Goal: Information Seeking & Learning: Learn about a topic

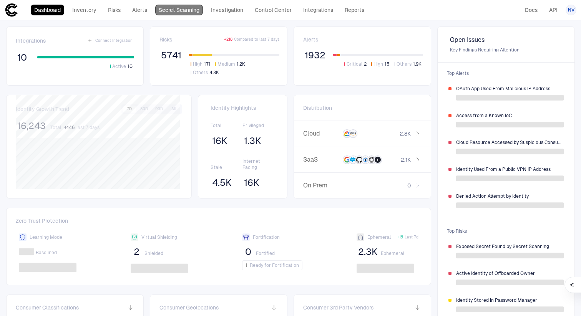
click at [192, 7] on link "Secret Scanning" at bounding box center [179, 10] width 48 height 11
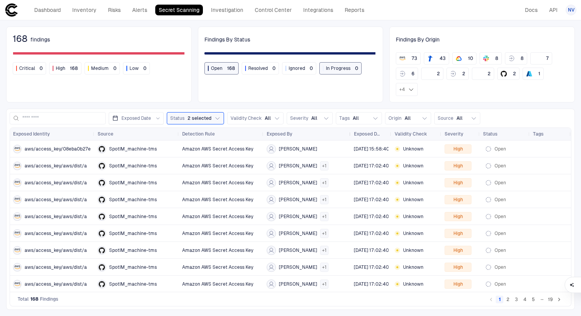
drag, startPoint x: 318, startPoint y: 118, endPoint x: 348, endPoint y: 120, distance: 30.8
click at [349, 128] on div at bounding box center [350, 134] width 3 height 12
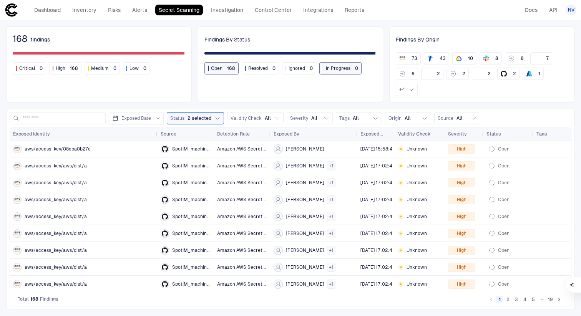
drag, startPoint x: 93, startPoint y: 116, endPoint x: 156, endPoint y: 121, distance: 62.9
click at [156, 128] on div at bounding box center [157, 134] width 3 height 12
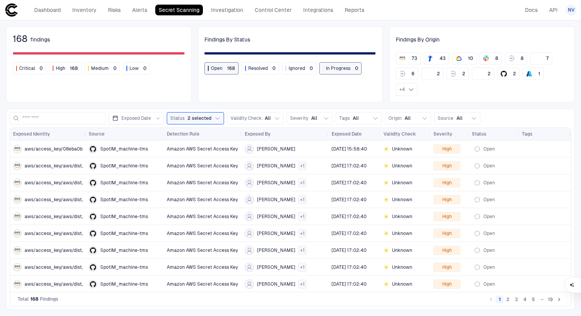
drag, startPoint x: 156, startPoint y: 121, endPoint x: 85, endPoint y: 121, distance: 71.5
click at [85, 128] on div at bounding box center [85, 134] width 3 height 12
click at [52, 163] on span "aws/access_key/aws/dist/a" at bounding box center [56, 166] width 62 height 6
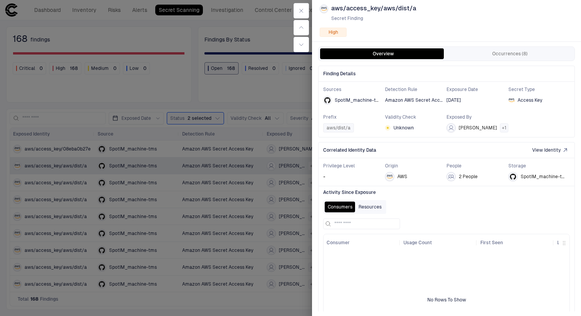
click at [377, 205] on button "Resources" at bounding box center [370, 207] width 29 height 11
click at [339, 208] on button "Consumers" at bounding box center [340, 207] width 31 height 11
click at [491, 54] on button "Occurrences (8)" at bounding box center [510, 53] width 126 height 11
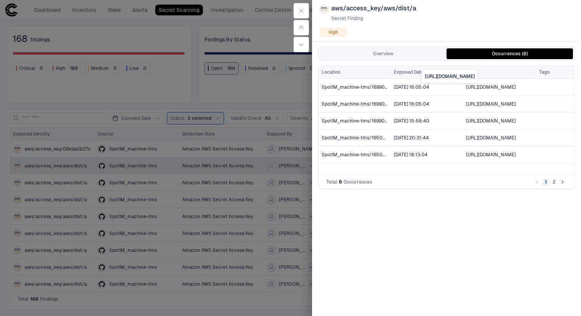
click at [496, 85] on span "[URL][DOMAIN_NAME]" at bounding box center [491, 87] width 50 height 5
click at [561, 181] on icon "Go to next page" at bounding box center [562, 182] width 7 height 7
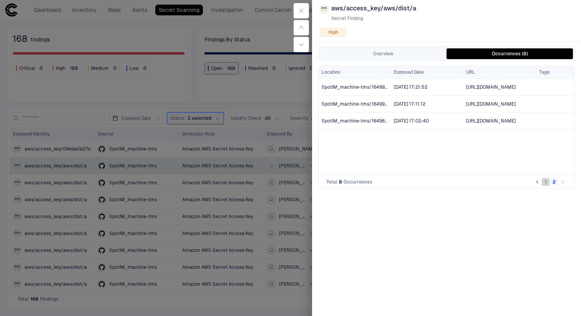
click at [546, 182] on button "1" at bounding box center [546, 182] width 8 height 8
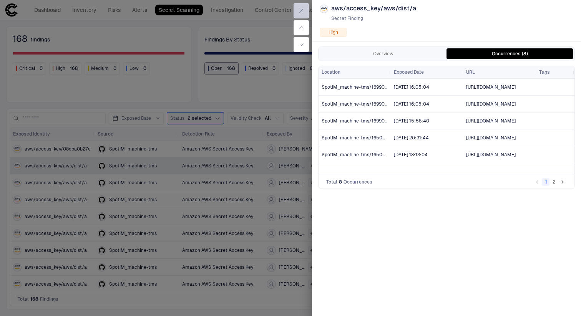
click at [300, 11] on icon "button" at bounding box center [301, 11] width 6 height 6
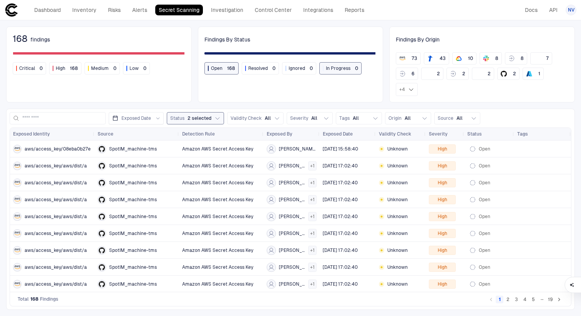
click at [211, 112] on button "Status 2 selected" at bounding box center [195, 118] width 57 height 12
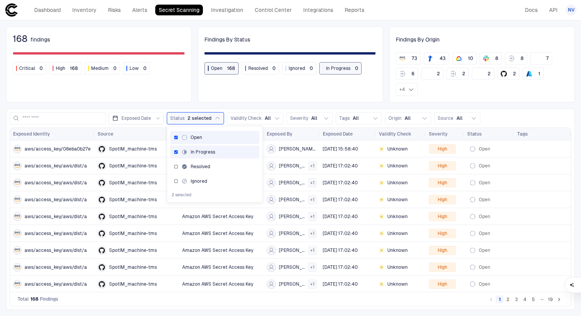
click at [296, 89] on div "168 findings Critical 0 High 168 Medium 0 Low 0 Findings By Status Open 168 Res…" at bounding box center [290, 168] width 581 height 296
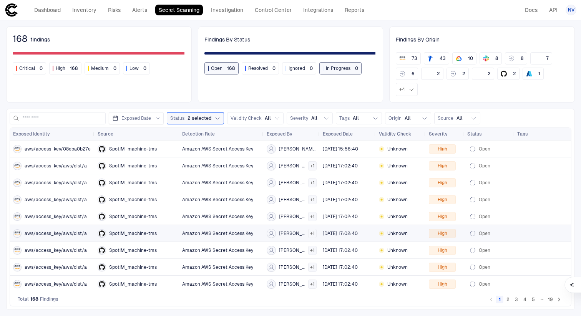
click at [553, 299] on button "19" at bounding box center [551, 300] width 8 height 8
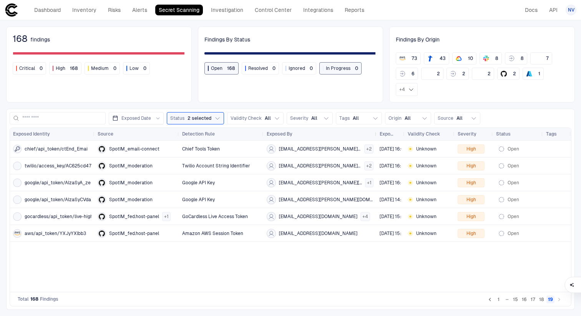
drag, startPoint x: 318, startPoint y: 121, endPoint x: 375, endPoint y: 122, distance: 56.9
click at [375, 128] on div at bounding box center [376, 134] width 3 height 12
click at [67, 146] on span "chief/api_token/ctEnd_Emai" at bounding box center [56, 149] width 63 height 6
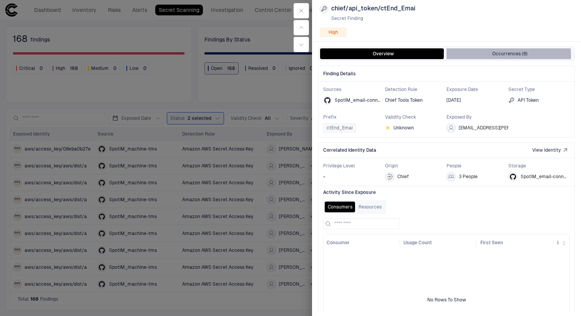
click at [499, 55] on button "Occurrences (8)" at bounding box center [510, 53] width 126 height 11
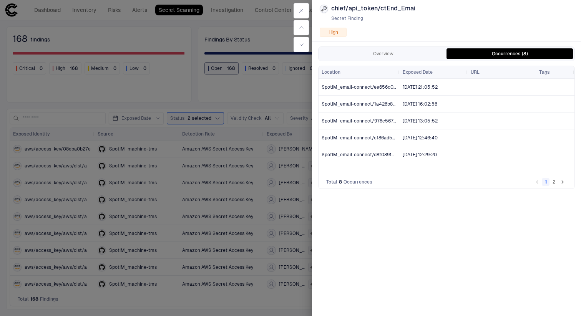
drag, startPoint x: 391, startPoint y: 72, endPoint x: 400, endPoint y: 85, distance: 16.0
click at [400, 85] on div "Location Exposed Date URL Tags [DATE] 21:05:52 [DATE] 16:02:56 [DATE] 13:05:52" at bounding box center [447, 120] width 256 height 109
click at [560, 182] on icon "Go to next page" at bounding box center [562, 182] width 7 height 7
click at [304, 13] on button "button" at bounding box center [301, 10] width 15 height 15
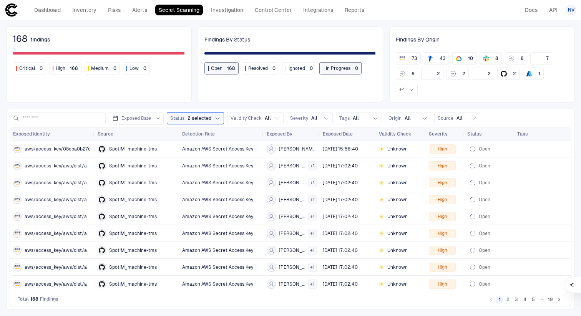
click at [190, 90] on div "168 findings Critical 0 High 168 Medium 0 Low 0 Findings By Status Open 168 Res…" at bounding box center [290, 168] width 581 height 296
click at [534, 301] on button "5" at bounding box center [534, 300] width 8 height 8
click at [155, 162] on div "SpotIM_seo" at bounding box center [137, 166] width 78 height 8
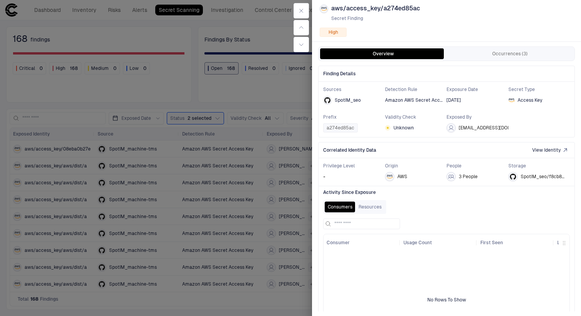
click at [490, 128] on span "[EMAIL_ADDRESS][DOMAIN_NAME]" at bounding box center [498, 128] width 78 height 6
click at [403, 130] on span "Unknown" at bounding box center [404, 128] width 20 height 6
click at [404, 130] on span "Unknown" at bounding box center [404, 128] width 20 height 6
click at [514, 49] on button "Occurrences (3)" at bounding box center [510, 53] width 126 height 11
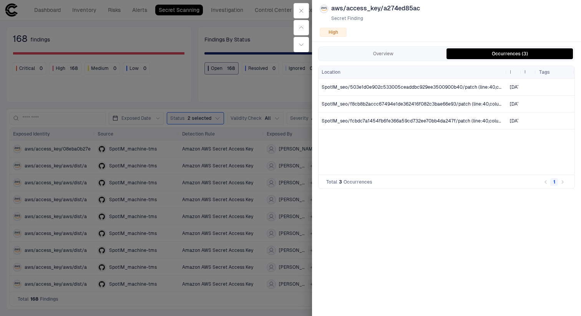
drag, startPoint x: 390, startPoint y: 71, endPoint x: 506, endPoint y: 80, distance: 116.5
click at [506, 80] on div "Location Exposed Date URL Tags [DATE] 14:41:36 [DATE] 16:24:00 [DATE] 01:08:48" at bounding box center [447, 120] width 256 height 109
drag, startPoint x: 505, startPoint y: 72, endPoint x: 410, endPoint y: 78, distance: 95.5
click at [410, 78] on div at bounding box center [410, 72] width 3 height 12
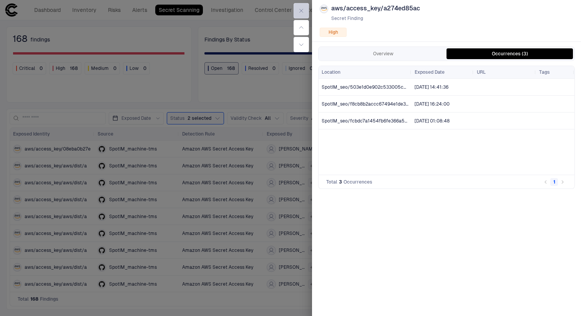
click at [301, 13] on icon "button" at bounding box center [301, 11] width 6 height 6
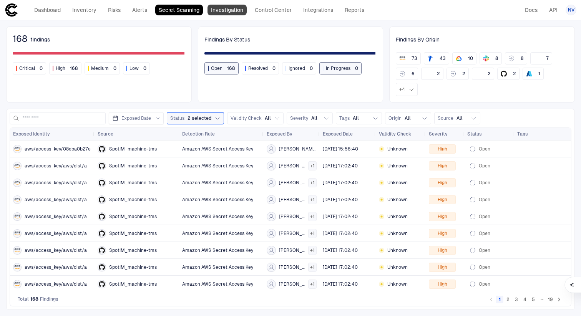
click at [230, 10] on link "Investigation" at bounding box center [227, 10] width 39 height 11
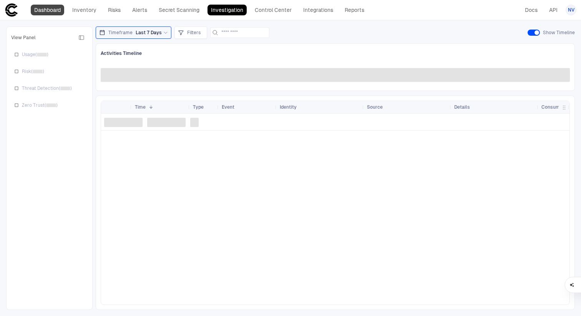
click at [52, 12] on link "Dashboard" at bounding box center [47, 10] width 33 height 11
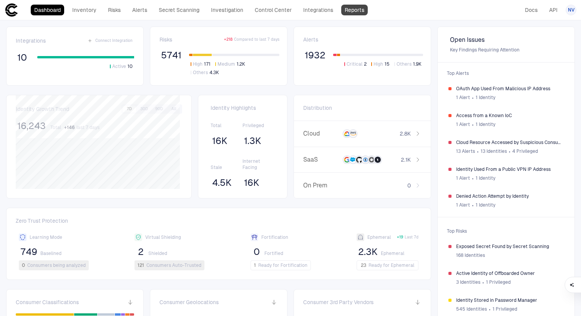
click at [361, 10] on link "Reports" at bounding box center [354, 10] width 27 height 11
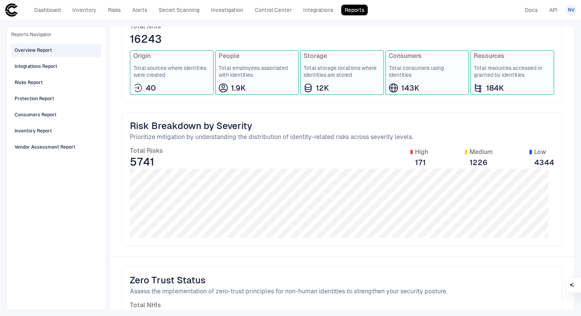
scroll to position [272, 0]
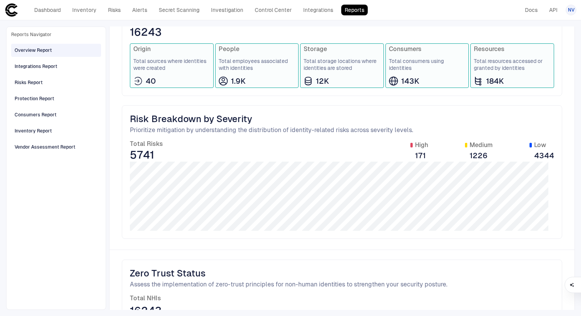
click at [404, 80] on span "143K" at bounding box center [410, 81] width 18 height 10
click at [310, 13] on link "Integrations" at bounding box center [318, 10] width 37 height 11
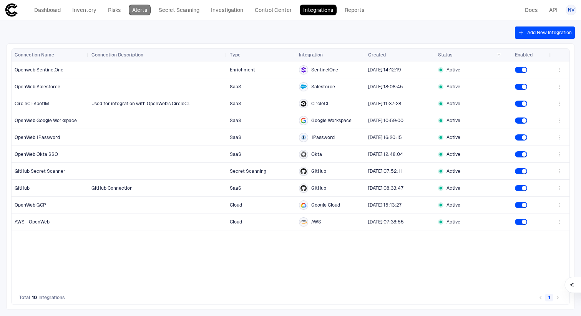
click at [136, 13] on link "Alerts" at bounding box center [140, 10] width 22 height 11
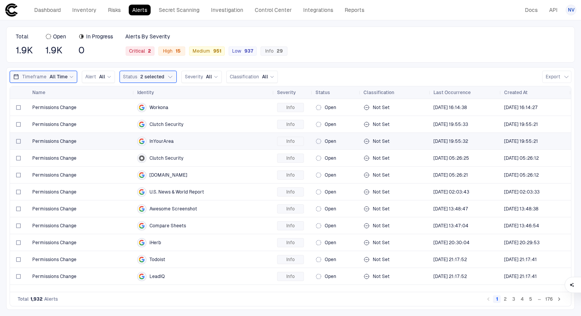
click at [162, 138] on div "InYourArea" at bounding box center [204, 141] width 134 height 9
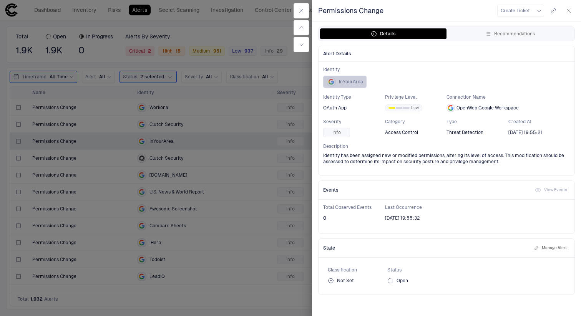
click at [343, 84] on span "InYourArea" at bounding box center [351, 82] width 24 height 6
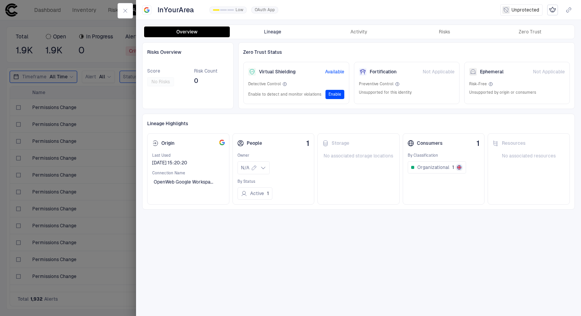
click at [298, 29] on button "Lineage" at bounding box center [273, 32] width 86 height 11
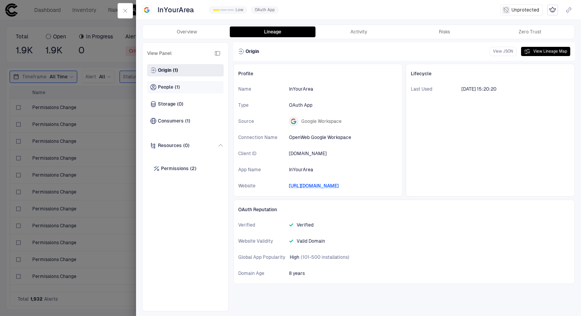
click at [182, 86] on div "People (1)" at bounding box center [185, 87] width 76 height 12
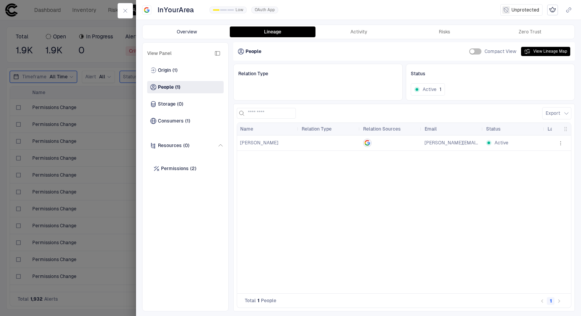
click at [207, 33] on button "Overview" at bounding box center [187, 32] width 86 height 11
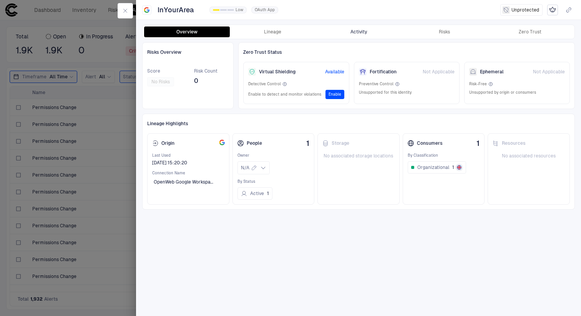
click at [358, 29] on button "Activity" at bounding box center [359, 32] width 86 height 11
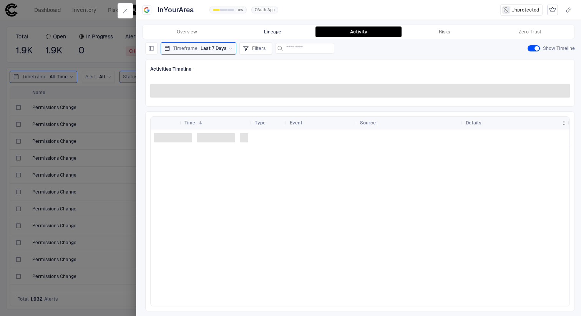
click at [276, 35] on button "Lineage" at bounding box center [273, 32] width 86 height 11
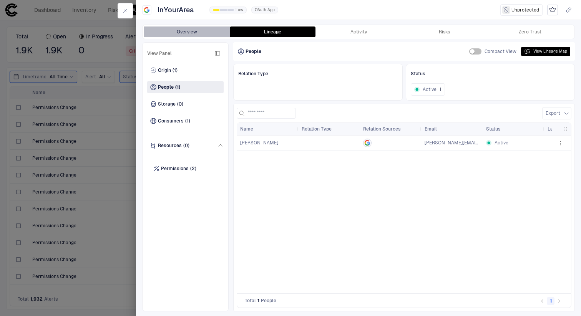
click at [178, 28] on button "Overview" at bounding box center [187, 32] width 86 height 11
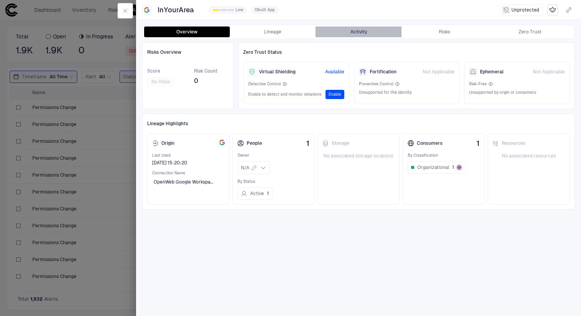
click at [362, 28] on button "Activity" at bounding box center [359, 32] width 86 height 11
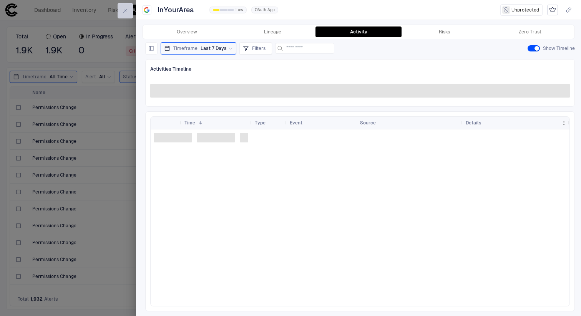
click at [122, 10] on icon "button" at bounding box center [125, 11] width 6 height 6
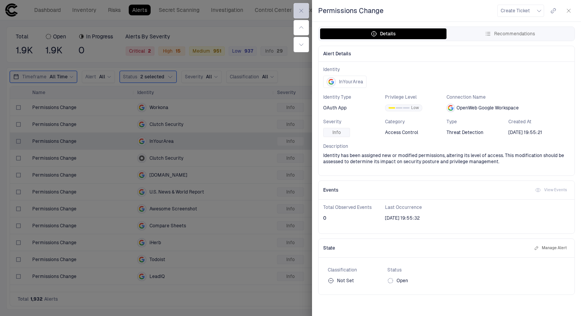
click at [301, 9] on icon "button" at bounding box center [301, 11] width 6 height 6
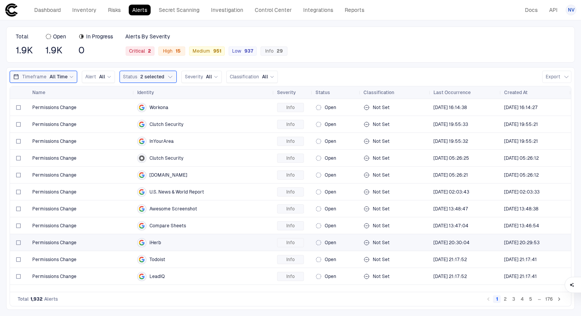
click at [155, 244] on span "iHerb" at bounding box center [156, 243] width 12 height 6
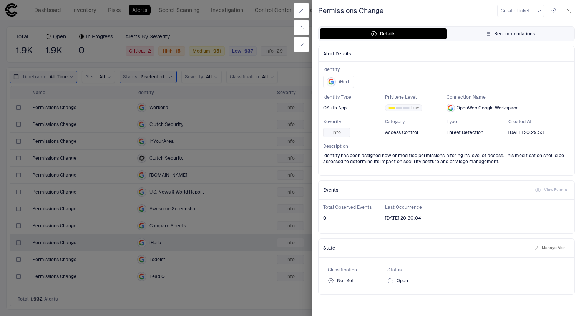
click at [486, 34] on icon "button" at bounding box center [488, 34] width 6 height 6
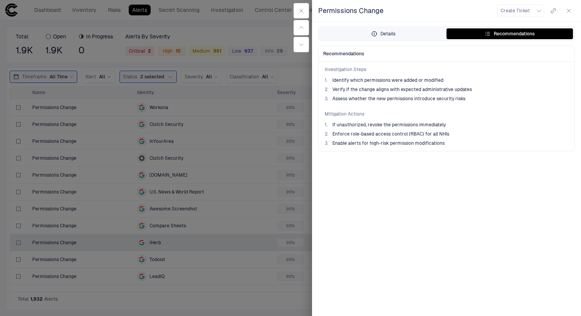
click at [409, 35] on button "Details" at bounding box center [383, 33] width 126 height 11
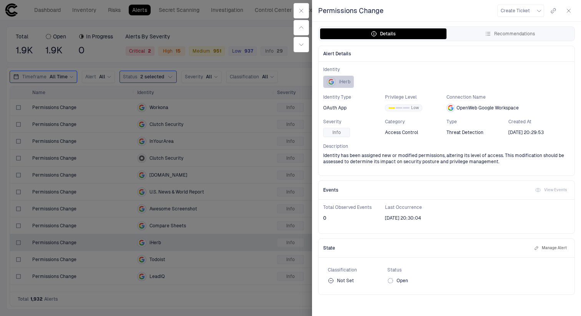
click at [337, 82] on div "iHerb" at bounding box center [339, 82] width 24 height 12
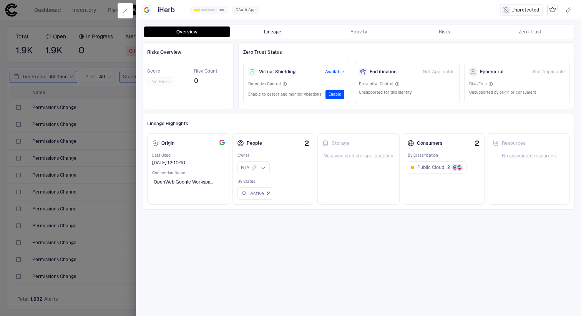
click at [279, 30] on button "Lineage" at bounding box center [273, 32] width 86 height 11
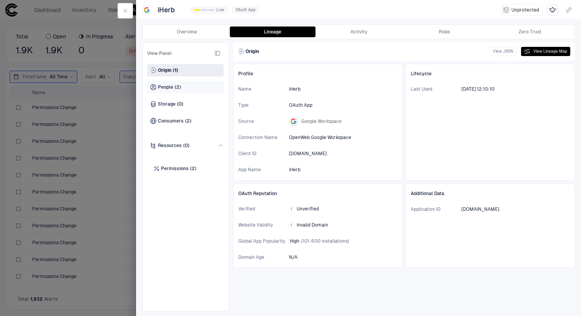
click at [173, 90] on span "People" at bounding box center [165, 87] width 15 height 6
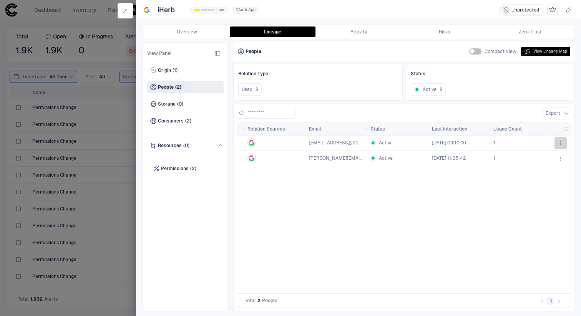
click at [561, 145] on icon "button" at bounding box center [561, 143] width 6 height 6
click at [395, 222] on div at bounding box center [290, 158] width 581 height 316
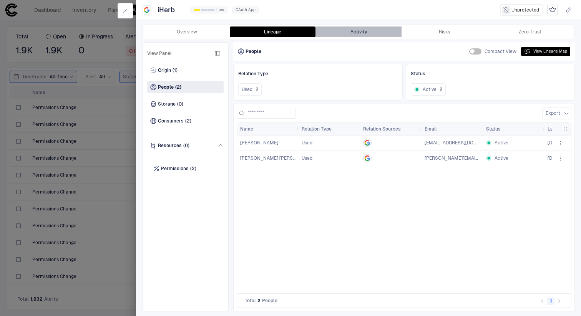
click at [367, 34] on button "Activity" at bounding box center [359, 32] width 86 height 11
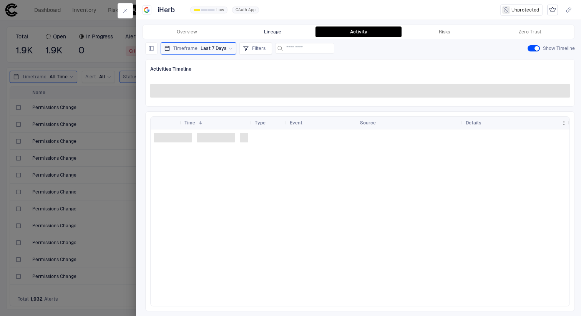
click at [266, 30] on button "Lineage" at bounding box center [273, 32] width 86 height 11
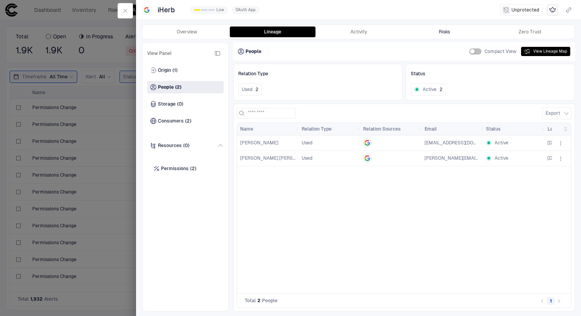
click at [459, 31] on button "Risks" at bounding box center [445, 32] width 86 height 11
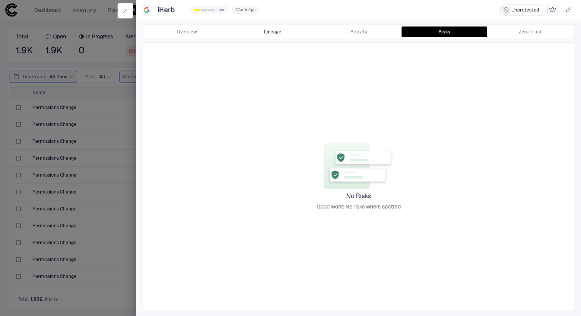
click at [278, 35] on button "Lineage" at bounding box center [273, 32] width 86 height 11
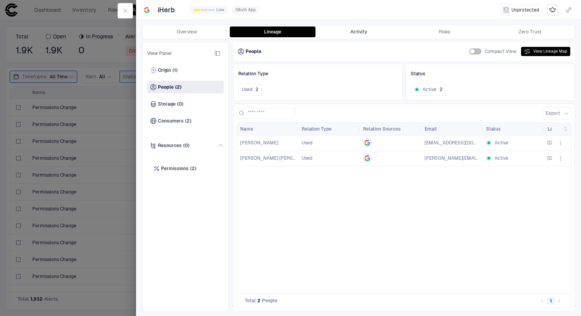
click at [371, 32] on button "Activity" at bounding box center [359, 32] width 86 height 11
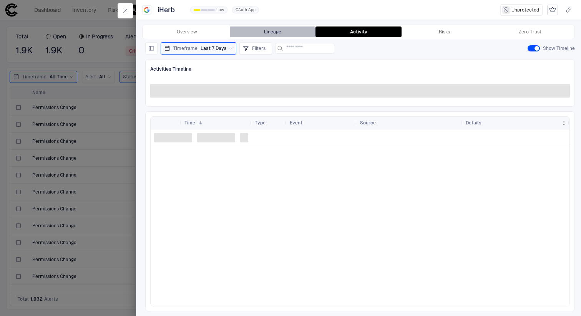
click at [274, 31] on button "Lineage" at bounding box center [273, 32] width 86 height 11
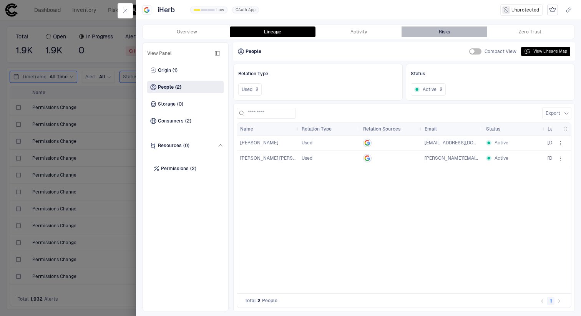
click at [448, 30] on div "Risks" at bounding box center [444, 32] width 11 height 6
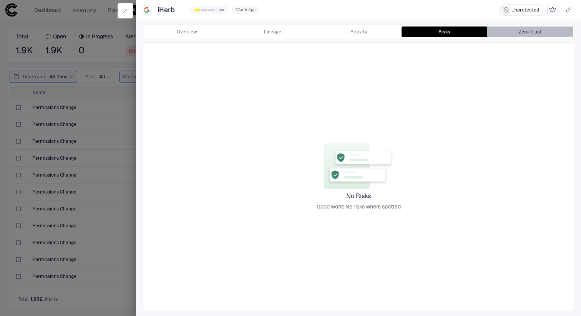
click at [518, 34] on button "Zero Trust" at bounding box center [530, 32] width 86 height 11
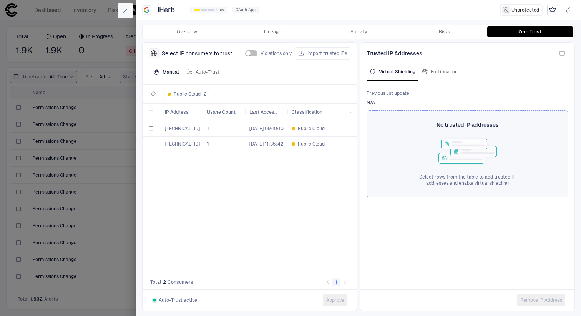
click at [125, 12] on icon "button" at bounding box center [125, 11] width 6 height 6
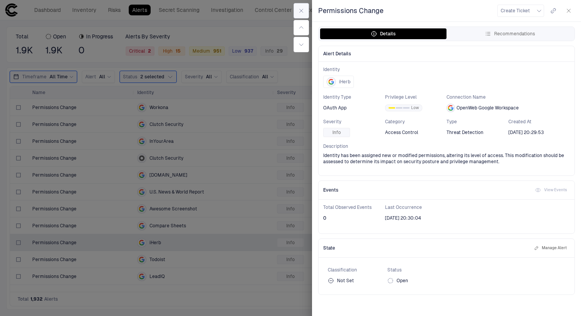
click at [306, 13] on button "button" at bounding box center [301, 10] width 15 height 15
